Goal: Check status

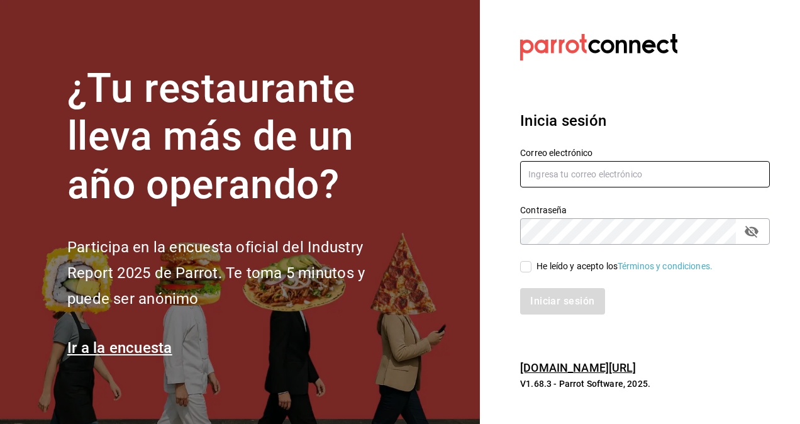
type input "[PERSON_NAME][EMAIL_ADDRESS][PERSON_NAME][DOMAIN_NAME]"
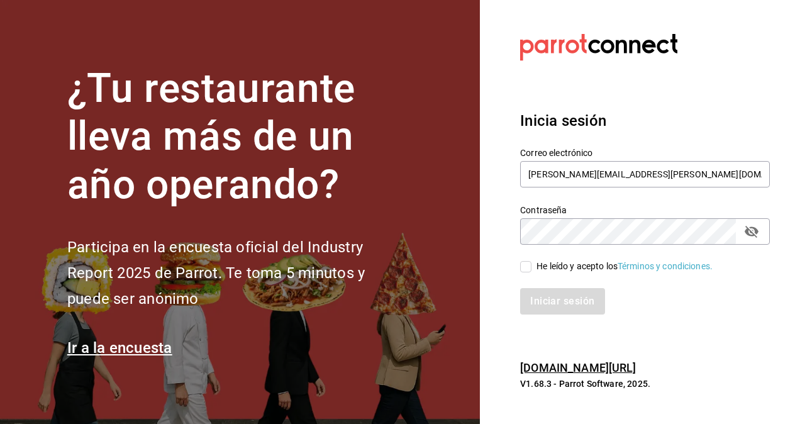
click at [529, 264] on input "He leído y acepto los Términos y condiciones." at bounding box center [525, 266] width 11 height 11
checkbox input "true"
click at [536, 295] on button "Iniciar sesión" at bounding box center [563, 301] width 86 height 26
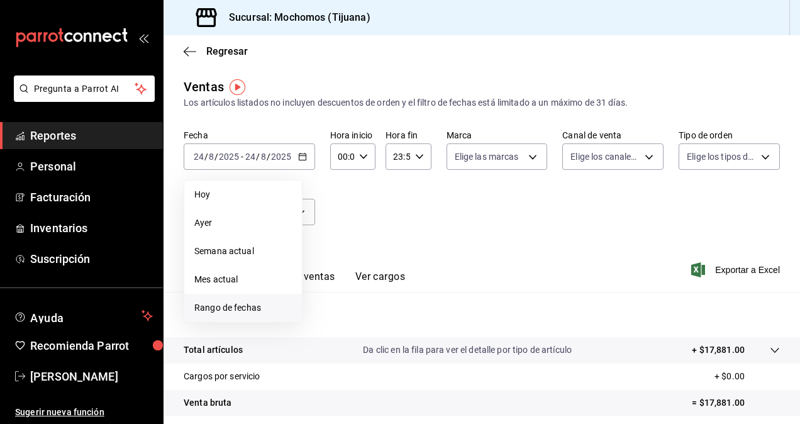
click at [243, 313] on span "Rango de fechas" at bounding box center [242, 307] width 97 height 13
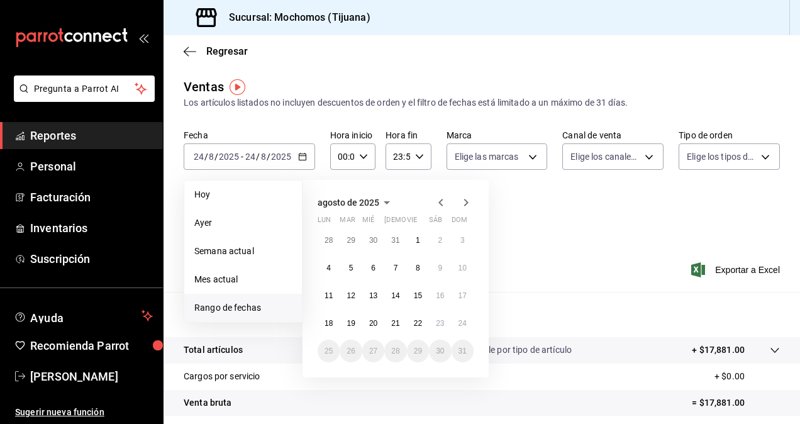
click at [251, 311] on span "Rango de fechas" at bounding box center [242, 307] width 97 height 13
drag, startPoint x: 432, startPoint y: 321, endPoint x: 444, endPoint y: 321, distance: 11.9
click at [433, 321] on button "23" at bounding box center [440, 323] width 22 height 23
click at [459, 320] on abbr "24" at bounding box center [462, 323] width 8 height 9
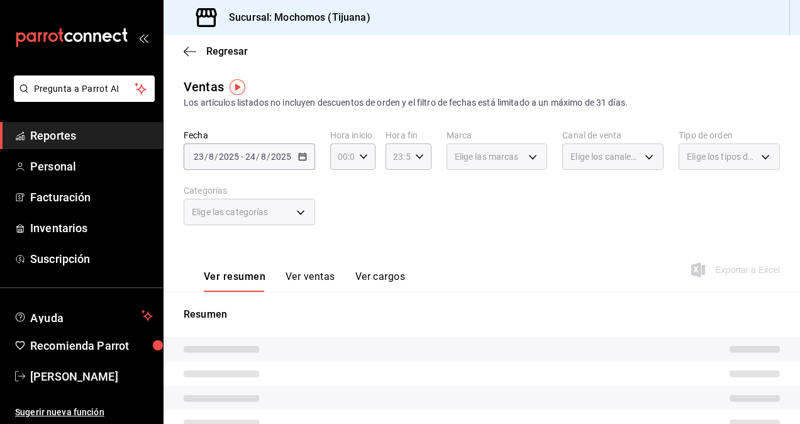
click at [481, 262] on div "Ver resumen Ver ventas Ver cargos Exportar a Excel" at bounding box center [481, 266] width 636 height 52
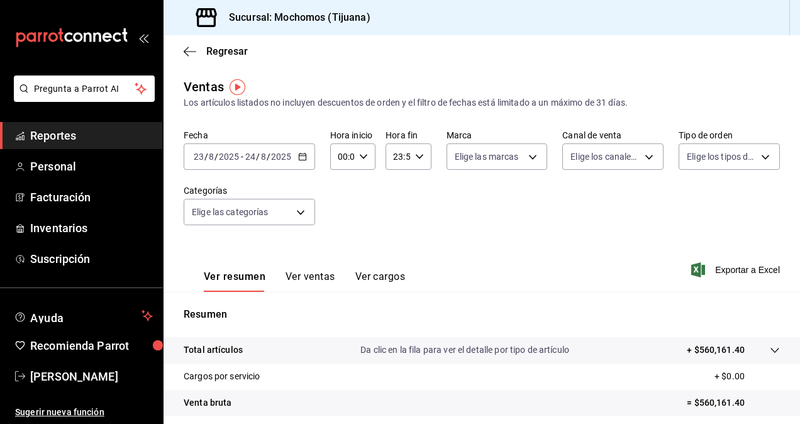
click at [367, 158] on div "00:00 Hora inicio" at bounding box center [352, 156] width 45 height 26
click at [341, 211] on span "05" at bounding box center [340, 214] width 3 height 10
type input "05:00"
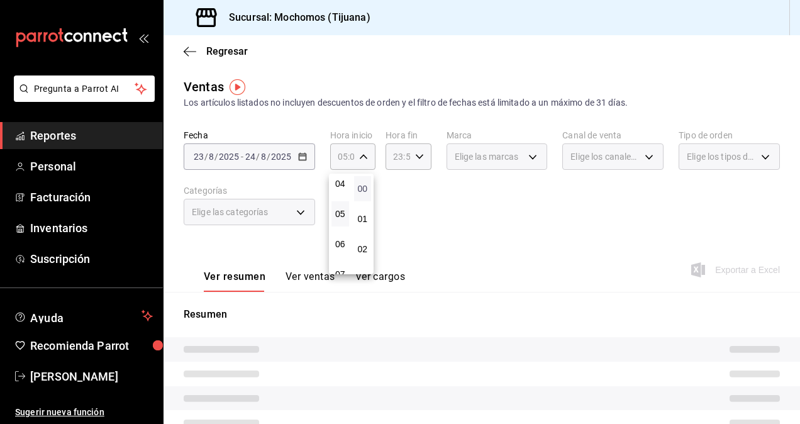
click at [361, 184] on span "00" at bounding box center [362, 189] width 3 height 10
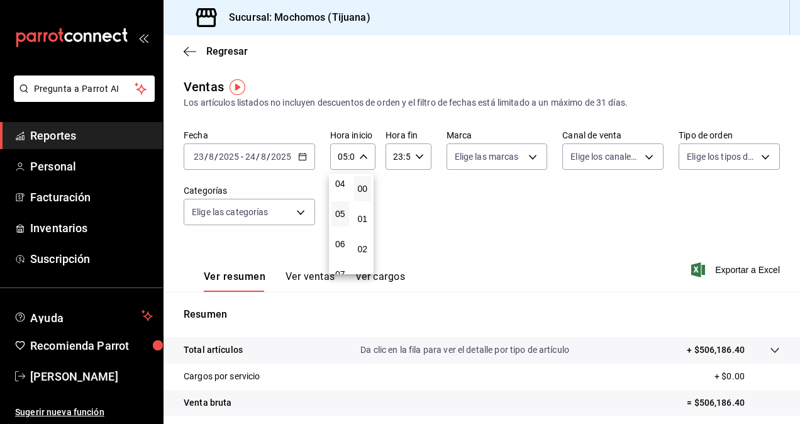
click at [418, 156] on div at bounding box center [400, 212] width 800 height 424
click at [418, 156] on \(Stroke\) "button" at bounding box center [419, 156] width 8 height 4
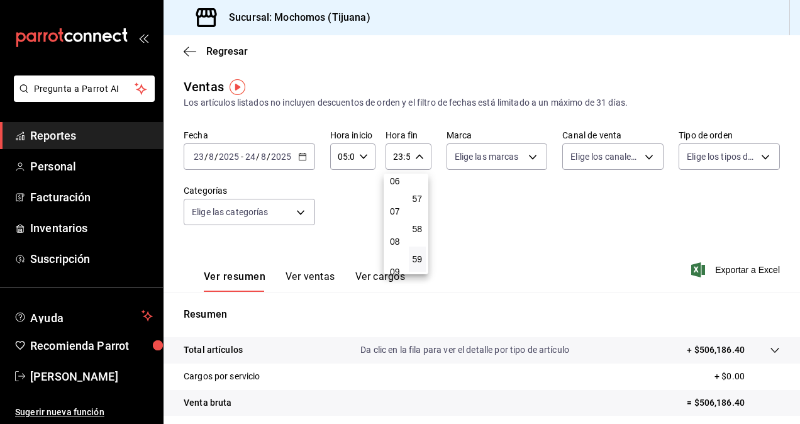
scroll to position [126, 0]
click at [396, 218] on span "05" at bounding box center [395, 214] width 3 height 10
click at [416, 191] on span "00" at bounding box center [417, 189] width 3 height 10
type input "05:00"
click at [468, 196] on div at bounding box center [400, 212] width 800 height 424
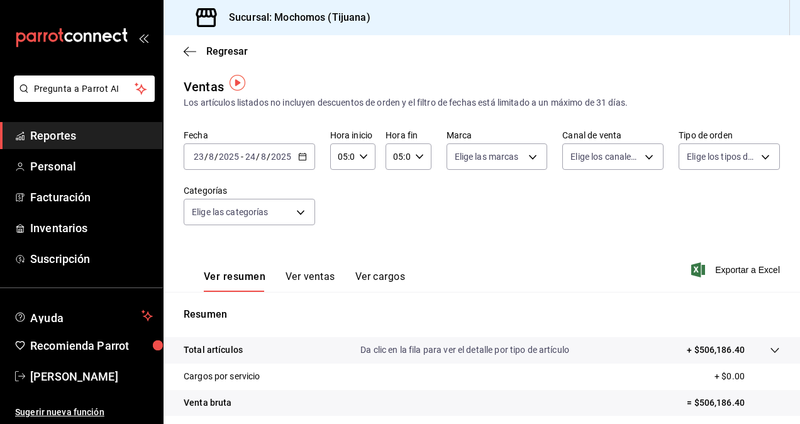
scroll to position [179, 0]
